Goal: Check status: Verify the current state of an ongoing process or item

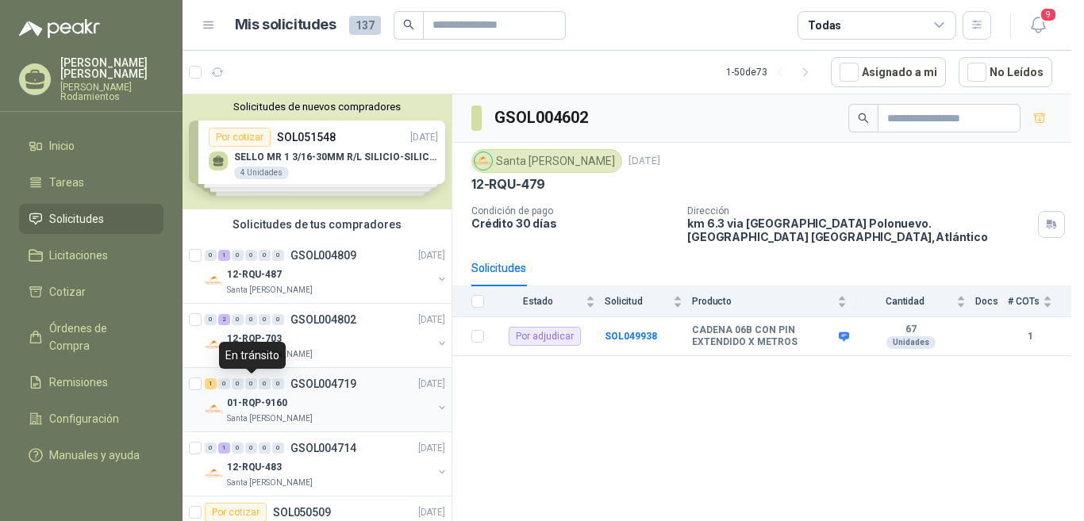
click at [252, 368] on div "1 0 0 0 0 0 GSOL004719 [DATE] 01-RQP-9160 [GEOGRAPHIC_DATA][PERSON_NAME]" at bounding box center [317, 400] width 269 height 64
click at [336, 253] on p "GSOL004809" at bounding box center [323, 255] width 66 height 11
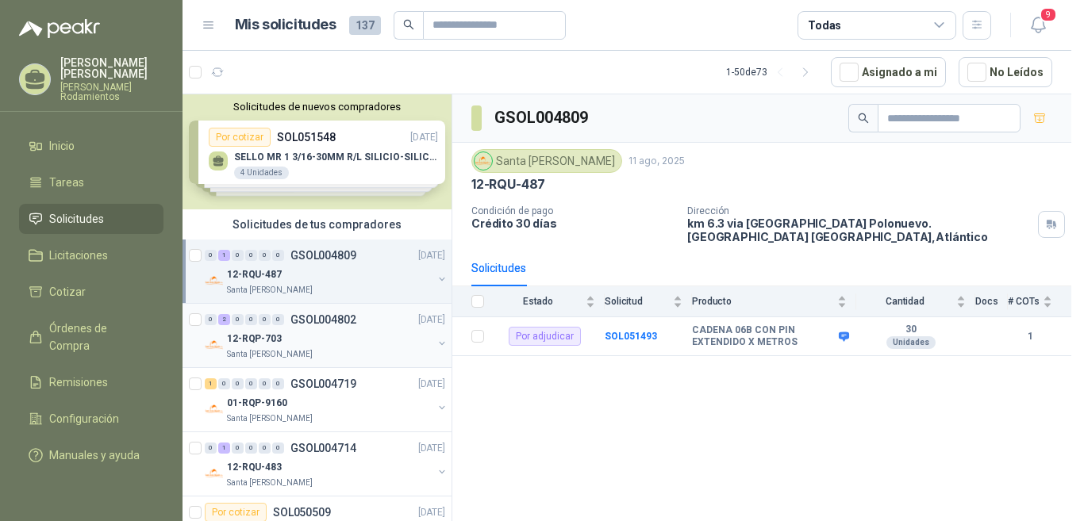
click at [337, 324] on p "GSOL004802" at bounding box center [323, 319] width 66 height 11
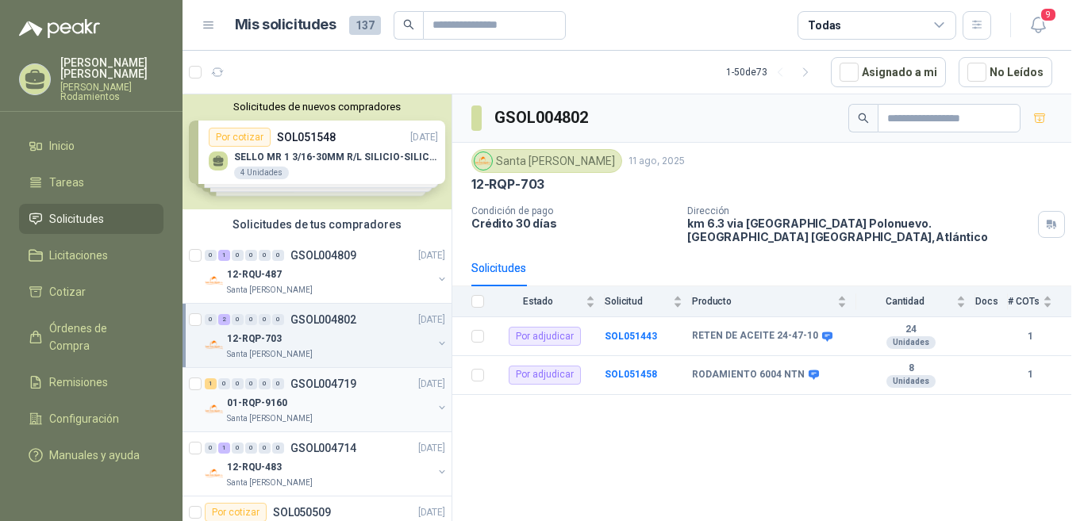
click at [333, 385] on p "GSOL004719" at bounding box center [323, 384] width 66 height 11
